Goal: Information Seeking & Learning: Learn about a topic

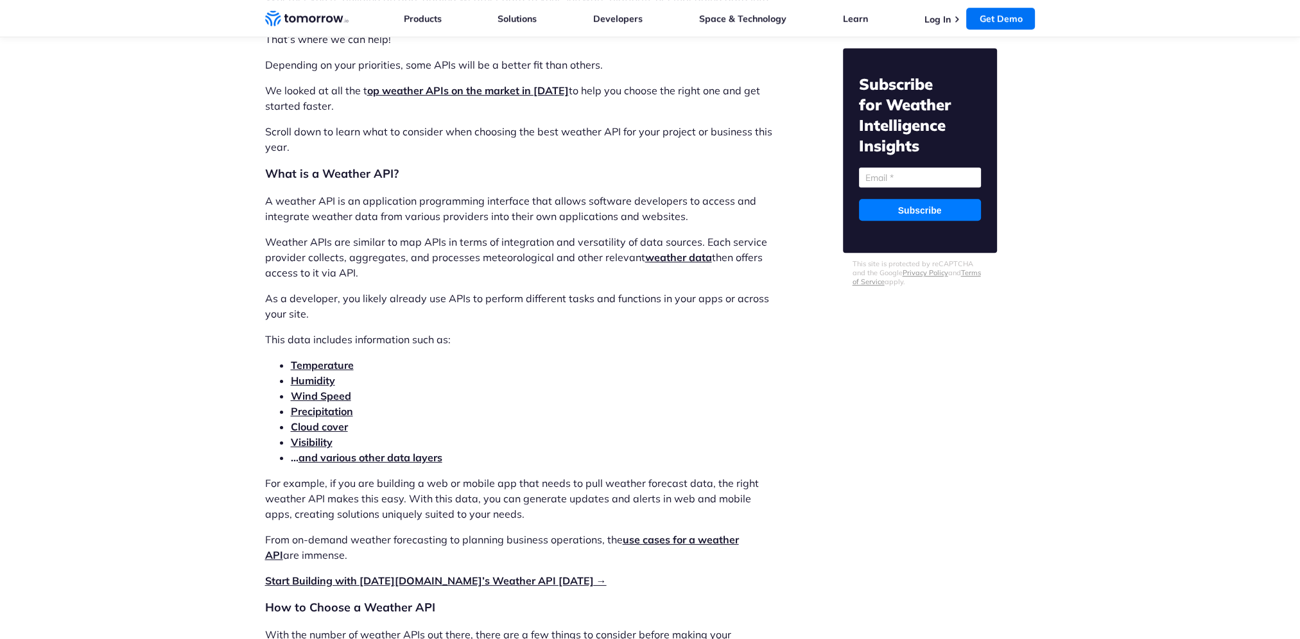
scroll to position [1220, 0]
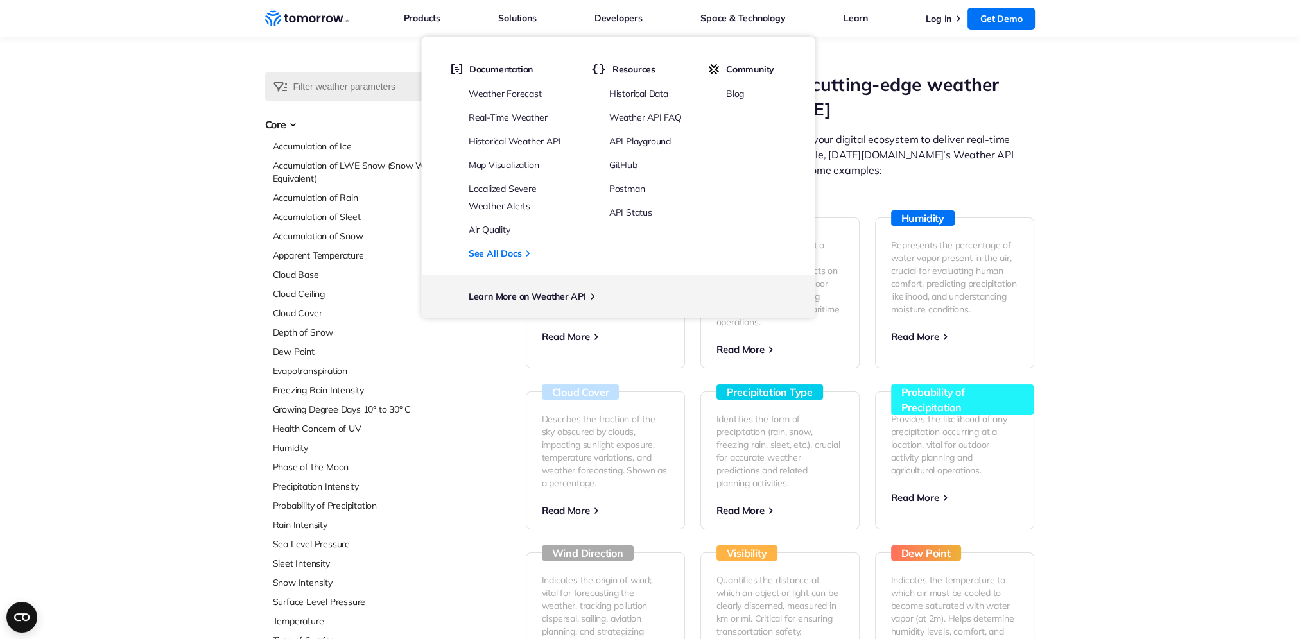
click at [507, 94] on link "Weather Forecast" at bounding box center [505, 94] width 73 height 12
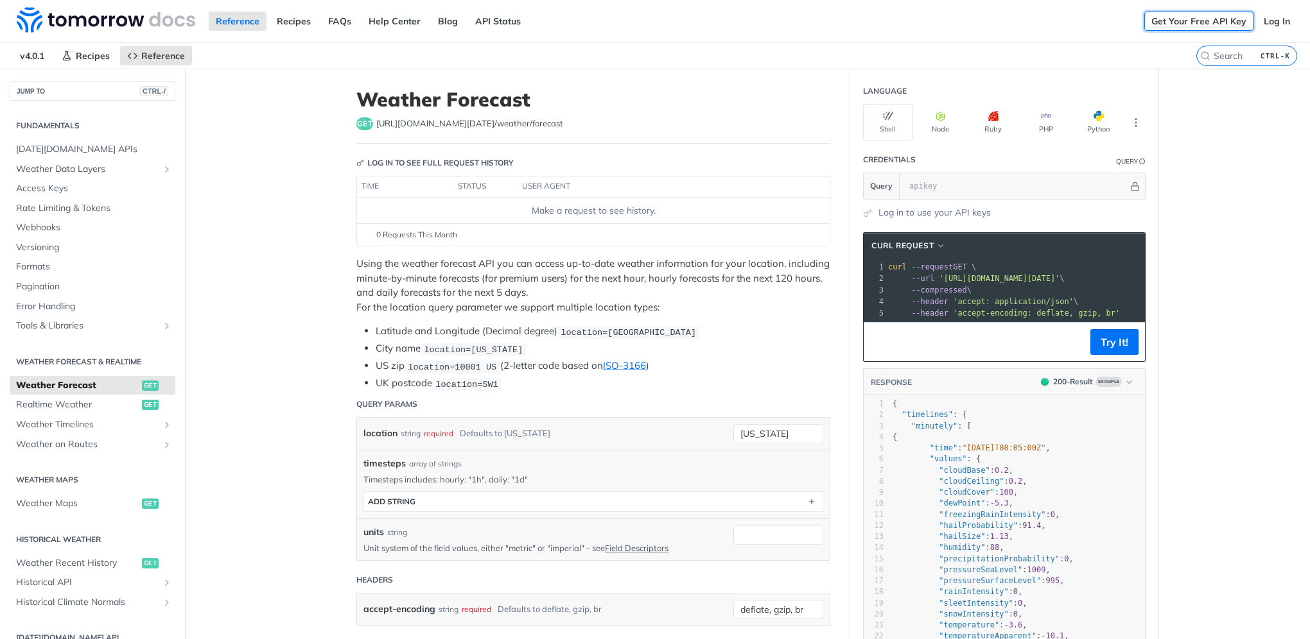
click at [1176, 23] on link "Get Your Free API Key" at bounding box center [1198, 21] width 109 height 19
click at [1271, 21] on link "Log In" at bounding box center [1276, 21] width 40 height 19
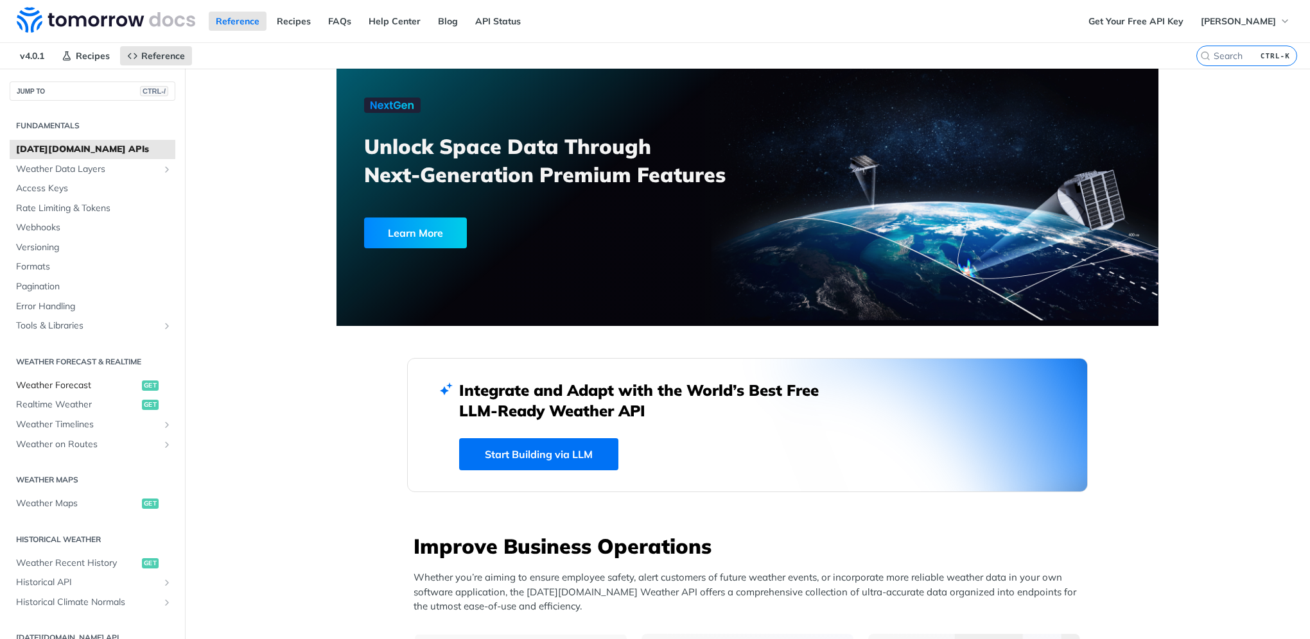
click at [47, 388] on span "Weather Forecast" at bounding box center [77, 385] width 123 height 13
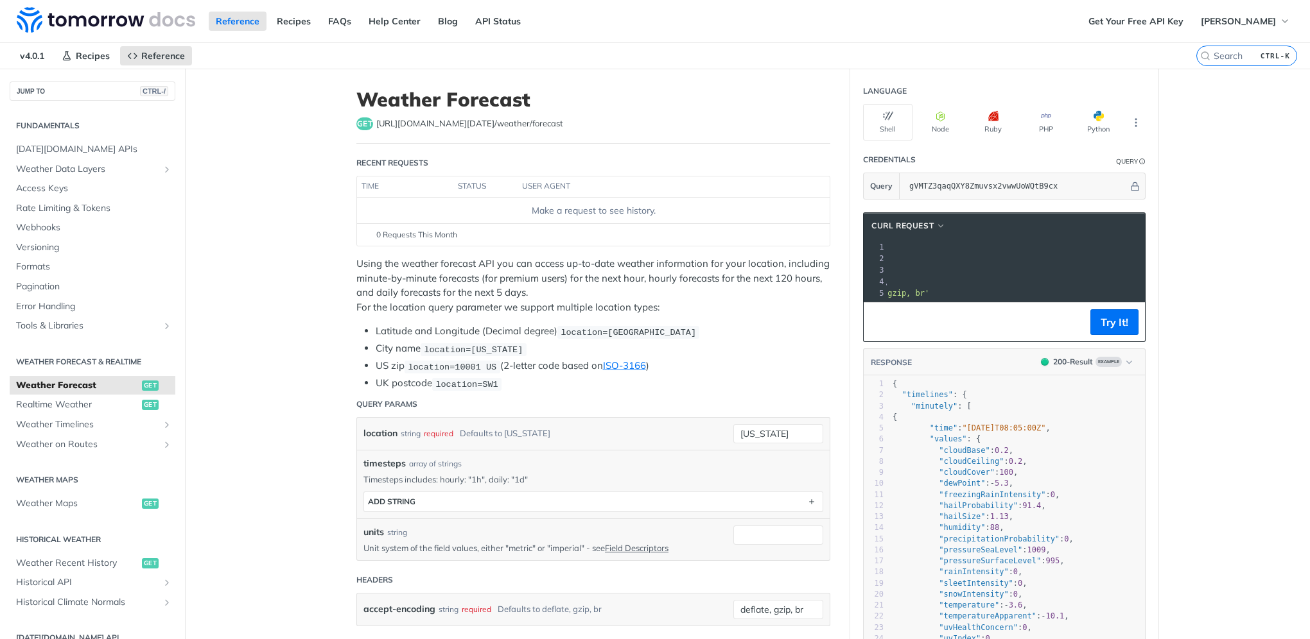
scroll to position [0, 190]
drag, startPoint x: 982, startPoint y: 258, endPoint x: 992, endPoint y: 257, distance: 10.4
click at [869, 257] on span "'https://api.tomorrow.io/v4/weather/forecast?location=new%20york&apikey=gVMTZ3q…" at bounding box center [808, 258] width 121 height 9
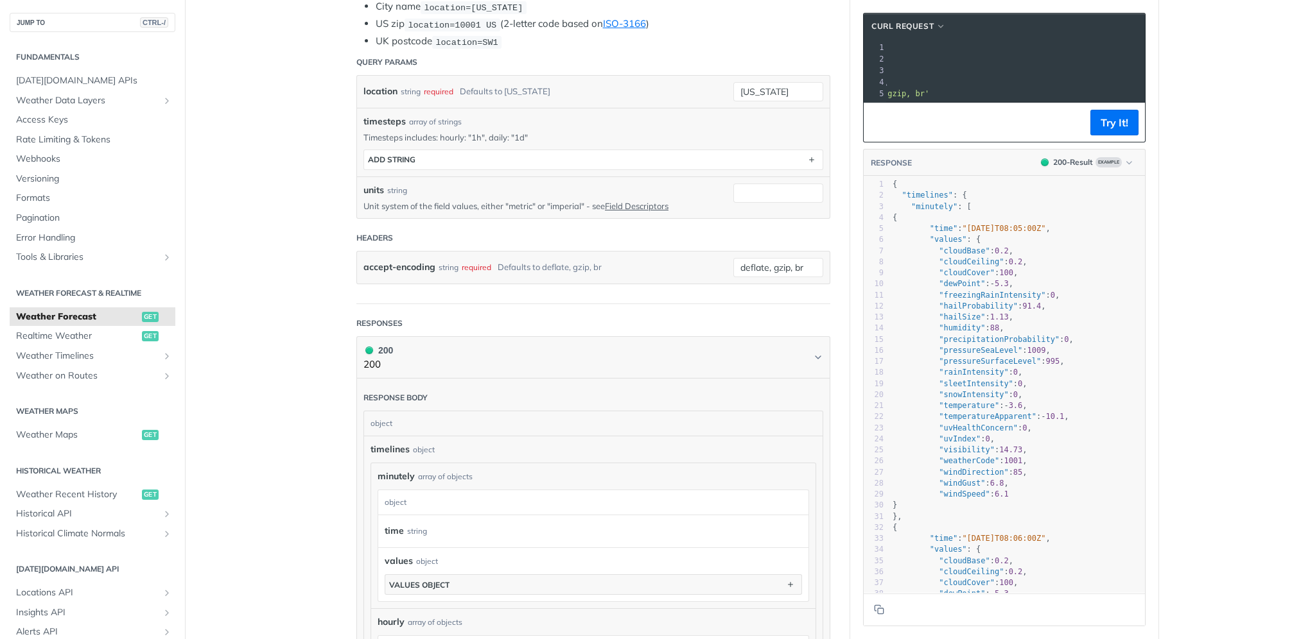
scroll to position [385, 0]
